Goal: Navigation & Orientation: Find specific page/section

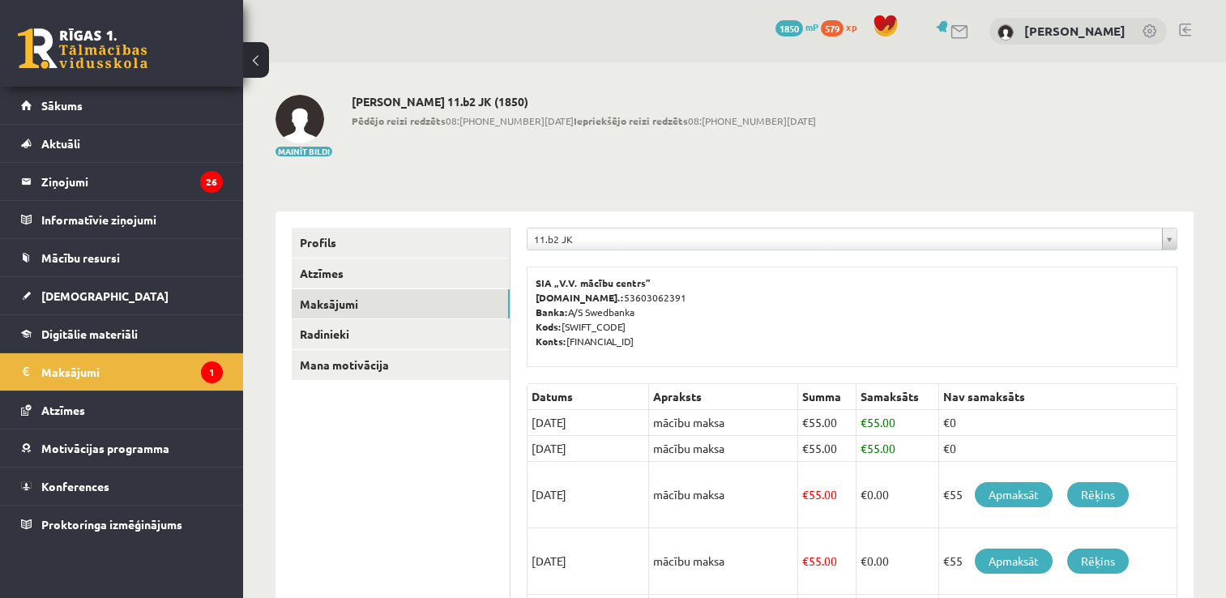
scroll to position [102, 0]
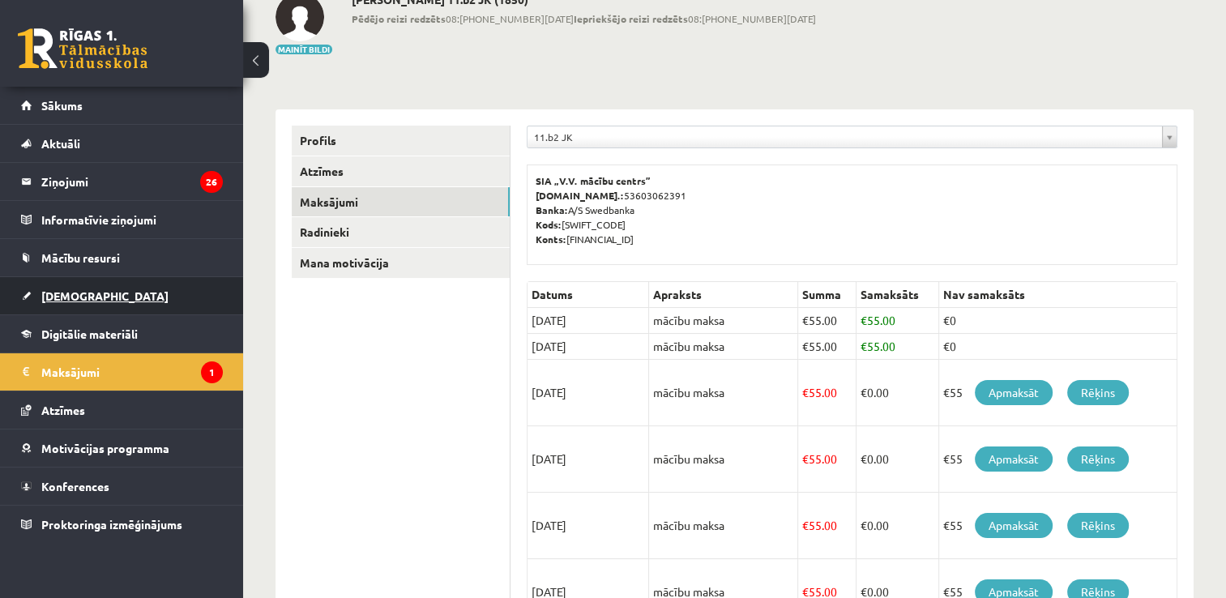
click at [71, 291] on span "[DEMOGRAPHIC_DATA]" at bounding box center [104, 296] width 127 height 15
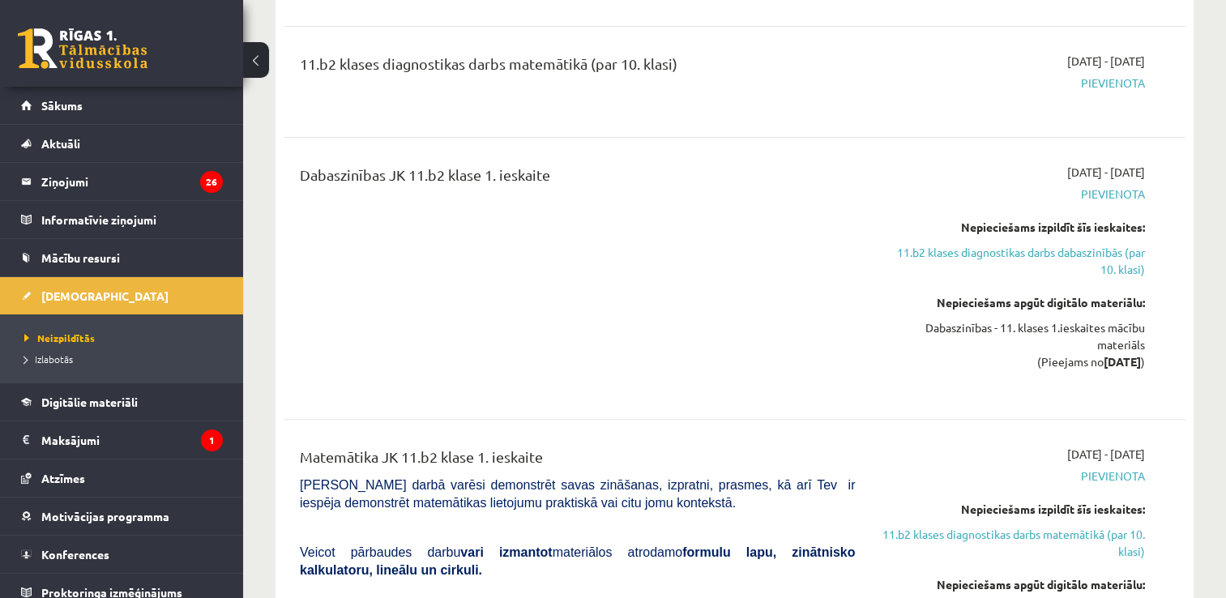
scroll to position [507, 0]
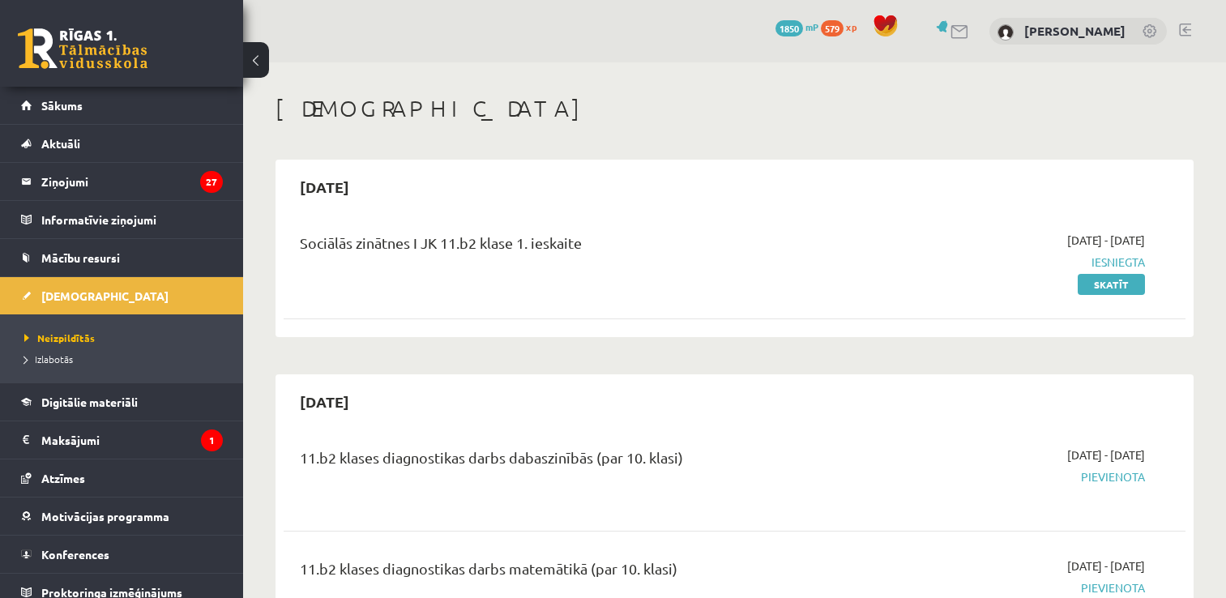
scroll to position [507, 0]
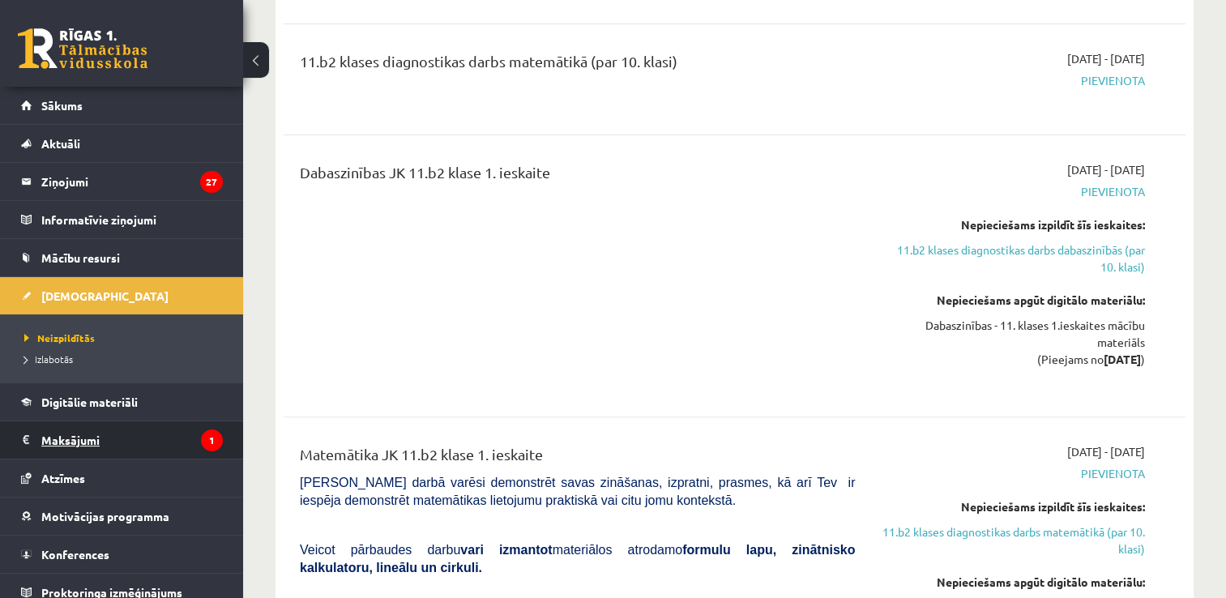
click at [113, 439] on legend "Maksājumi 1" at bounding box center [132, 439] width 182 height 37
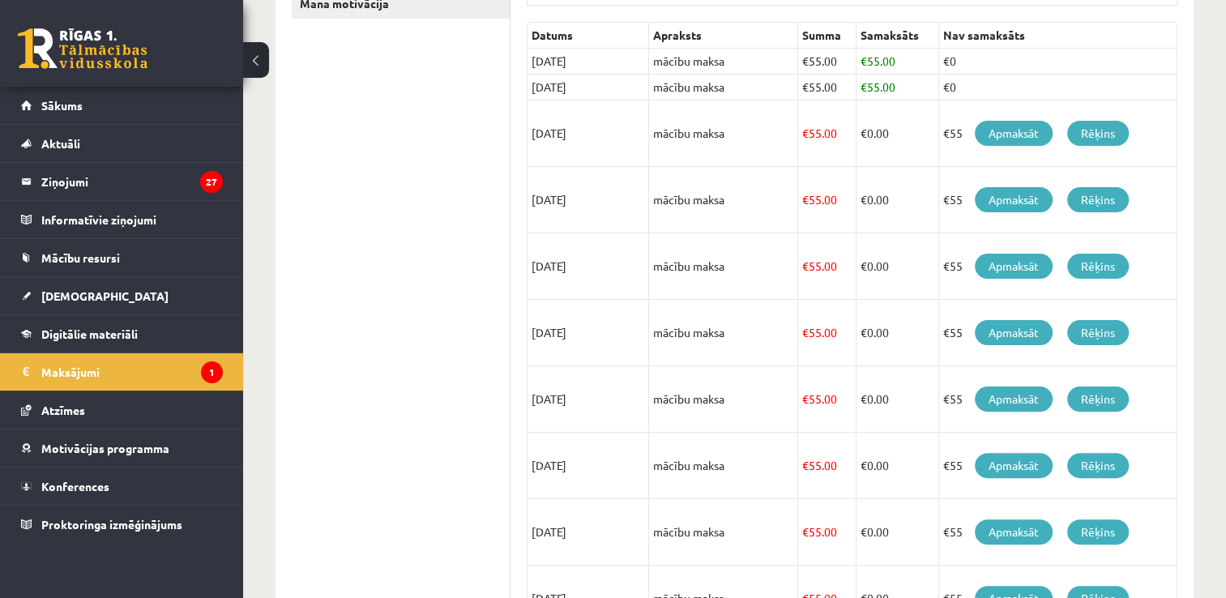
scroll to position [183, 0]
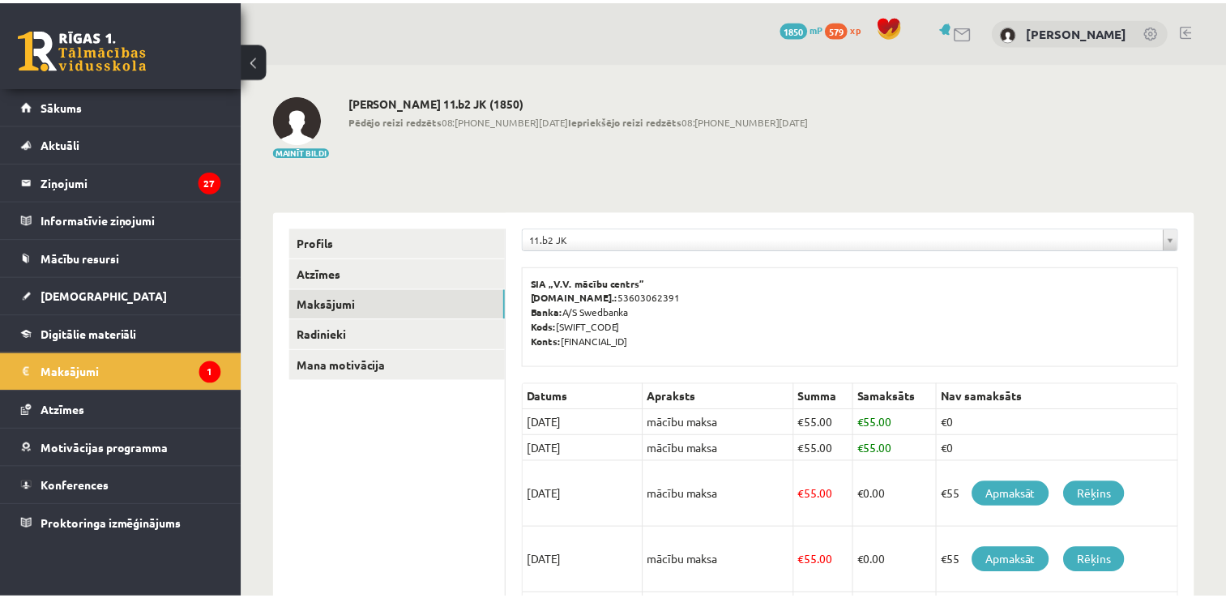
scroll to position [183, 0]
